Goal: Transaction & Acquisition: Purchase product/service

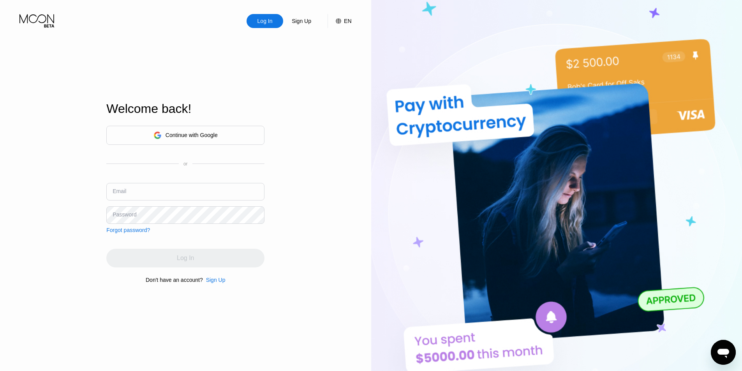
click at [197, 137] on div "Continue with Google" at bounding box center [191, 135] width 52 height 6
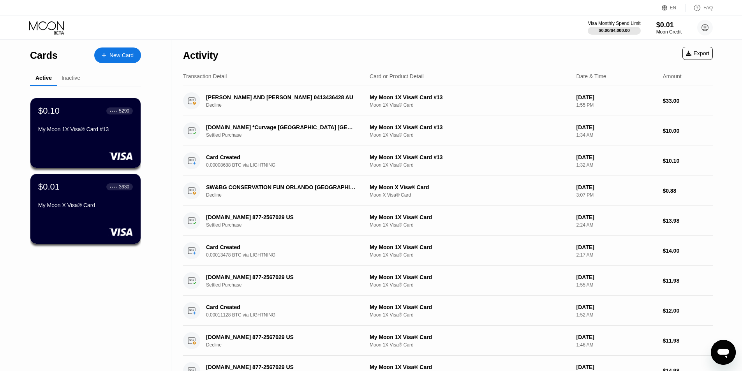
click at [121, 54] on div "New Card" at bounding box center [121, 55] width 24 height 7
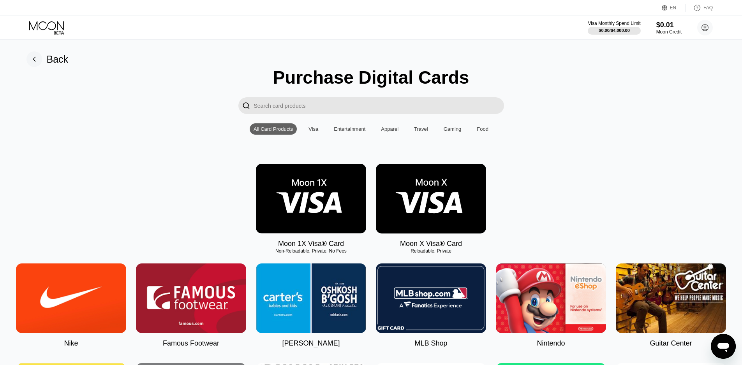
click at [319, 188] on img at bounding box center [311, 199] width 110 height 70
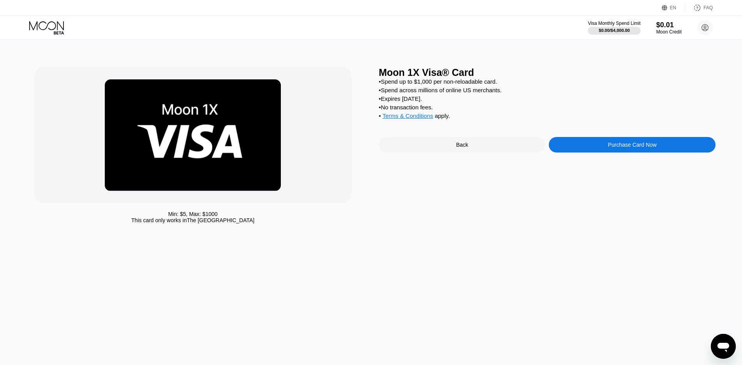
click at [589, 146] on div "Purchase Card Now" at bounding box center [631, 145] width 167 height 16
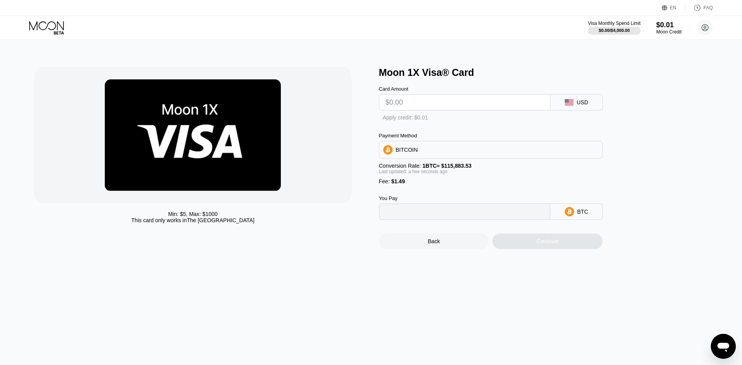
type input "0"
click at [422, 103] on input "text" at bounding box center [464, 103] width 158 height 16
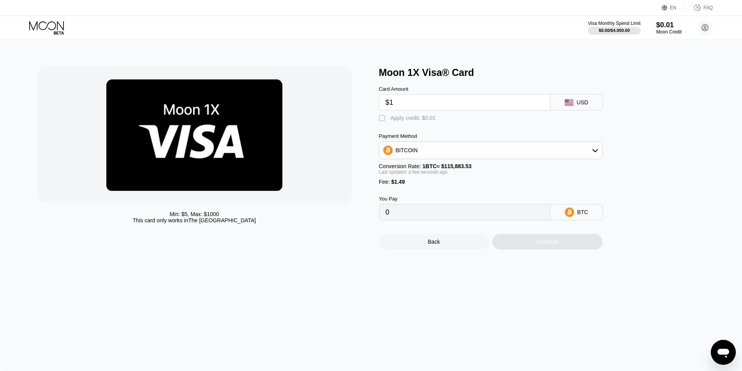
type input "$15"
type input "0.00014230"
click at [424, 107] on input "$15" at bounding box center [464, 103] width 158 height 16
type input "$15"
click at [411, 139] on div "Payment Method" at bounding box center [490, 136] width 223 height 6
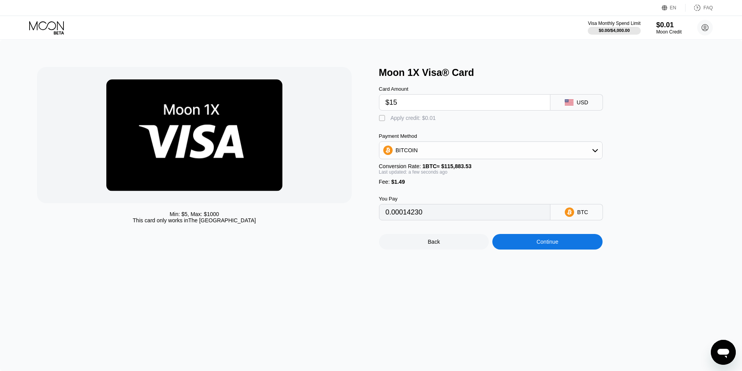
click at [411, 148] on div "BITCOIN" at bounding box center [490, 150] width 223 height 16
drag, startPoint x: 421, startPoint y: 174, endPoint x: 378, endPoint y: 161, distance: 45.4
click at [421, 174] on div "BITCOIN" at bounding box center [495, 172] width 202 height 6
click at [345, 133] on div at bounding box center [194, 135] width 314 height 136
click at [567, 243] on div "Continue" at bounding box center [547, 242] width 110 height 16
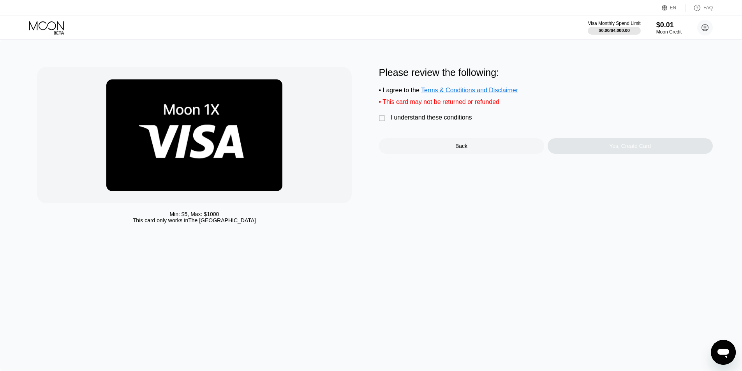
click at [434, 121] on div "I understand these conditions" at bounding box center [430, 117] width 81 height 7
click at [625, 154] on div "Yes, Create Card" at bounding box center [629, 146] width 165 height 16
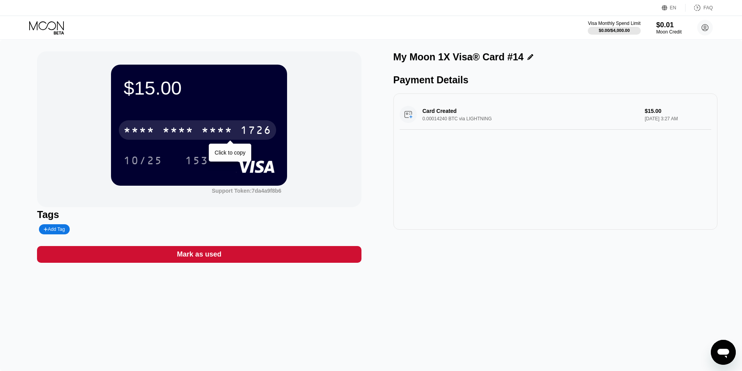
click at [224, 127] on div "* * * *" at bounding box center [216, 131] width 31 height 12
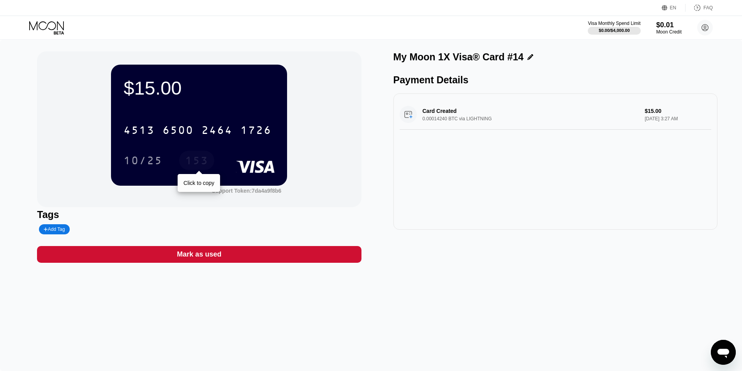
click at [202, 160] on div "153" at bounding box center [196, 161] width 23 height 12
click at [703, 29] on icon at bounding box center [705, 28] width 4 height 4
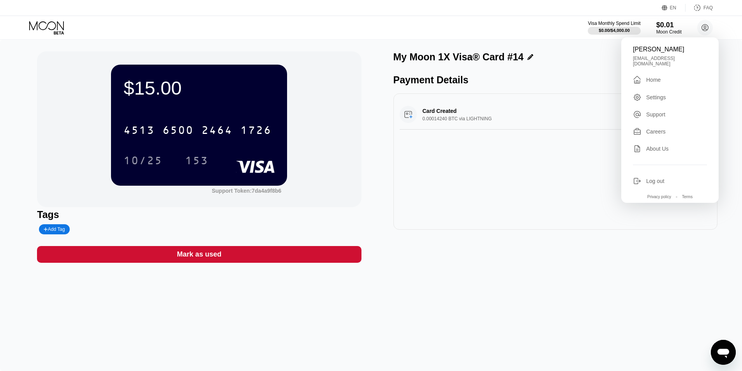
click at [634, 49] on div "[PERSON_NAME]" at bounding box center [670, 49] width 74 height 7
drag, startPoint x: 632, startPoint y: 49, endPoint x: 645, endPoint y: 50, distance: 13.6
click at [645, 50] on div "[PERSON_NAME] [EMAIL_ADDRESS][DOMAIN_NAME]  Home Settings Support Careers Abou…" at bounding box center [669, 119] width 97 height 165
copy div "[PERSON_NAME]"
